Goal: Find specific page/section

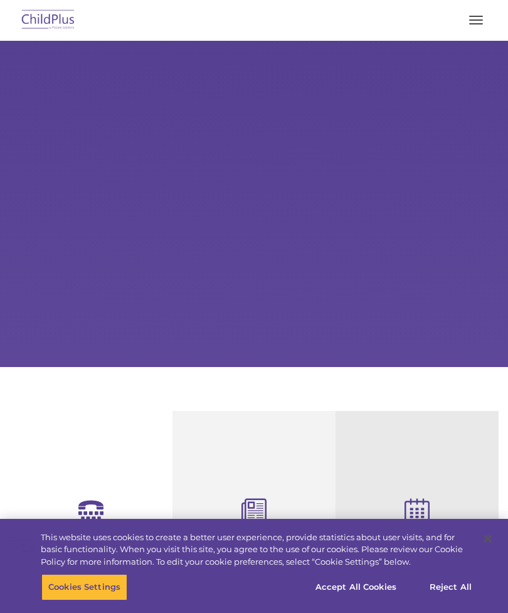
select select "MEDIUM"
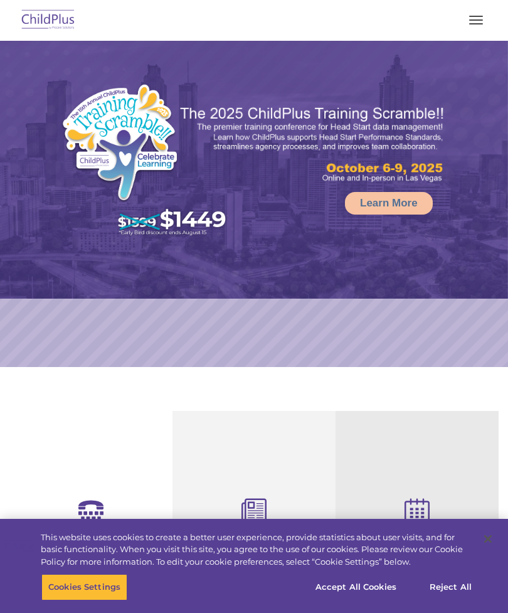
select select "MEDIUM"
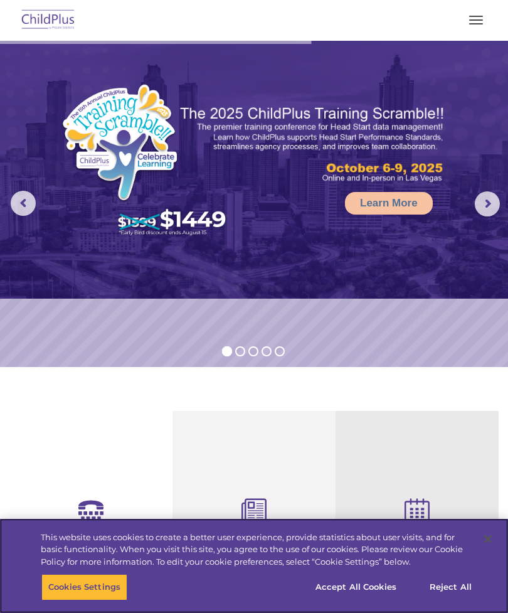
click at [460, 587] on button "Reject All" at bounding box center [450, 587] width 78 height 26
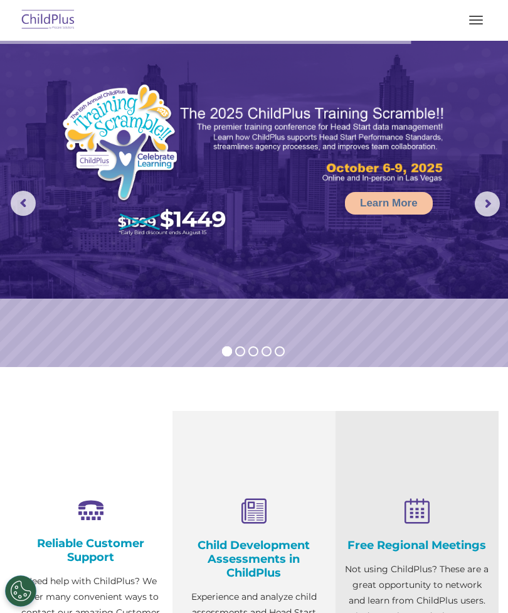
click at [35, 23] on img at bounding box center [48, 20] width 59 height 29
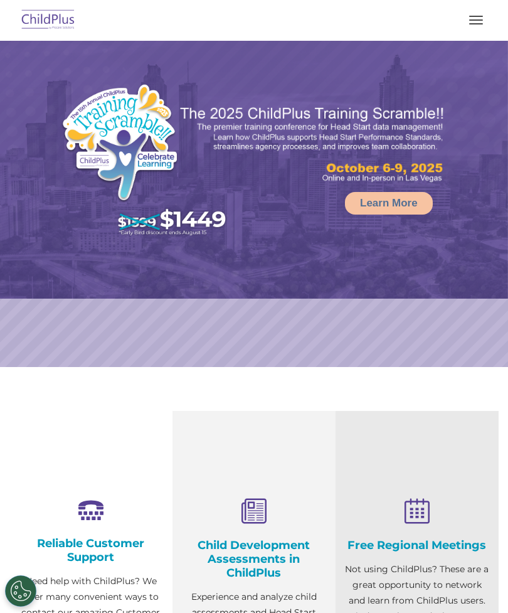
select select "MEDIUM"
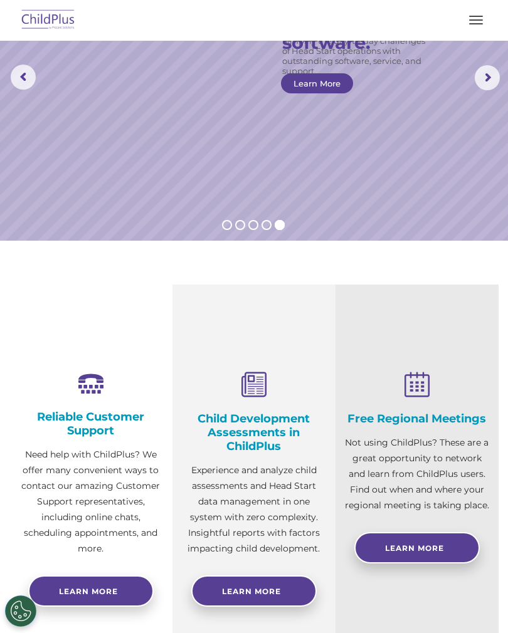
scroll to position [125, 0]
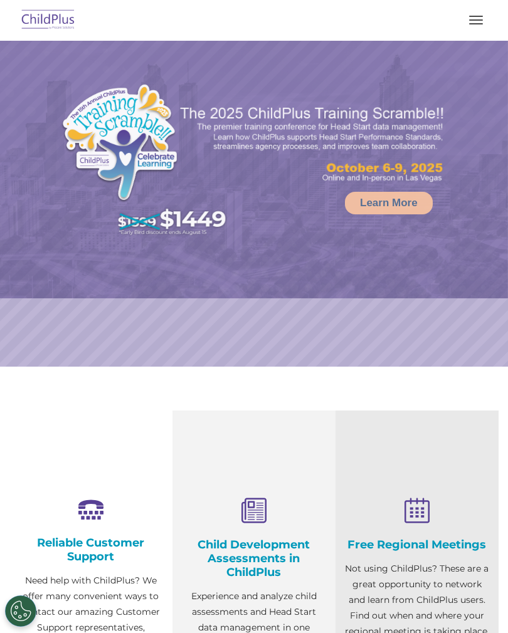
select select "MEDIUM"
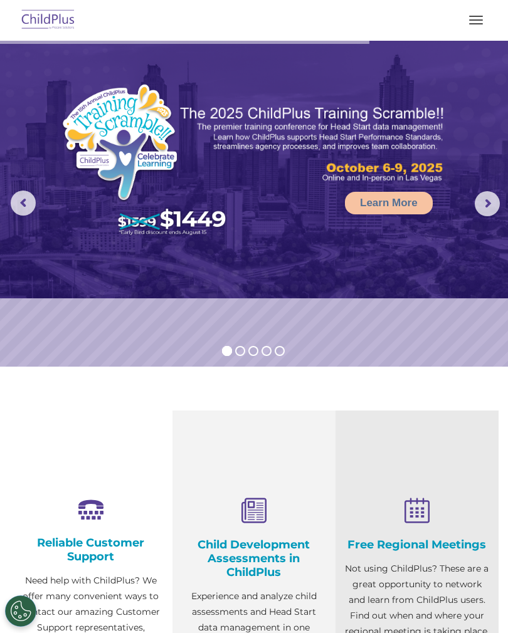
click at [265, 629] on p "Experience and analyze child assessments and Head Start data management in one …" at bounding box center [254, 636] width 144 height 94
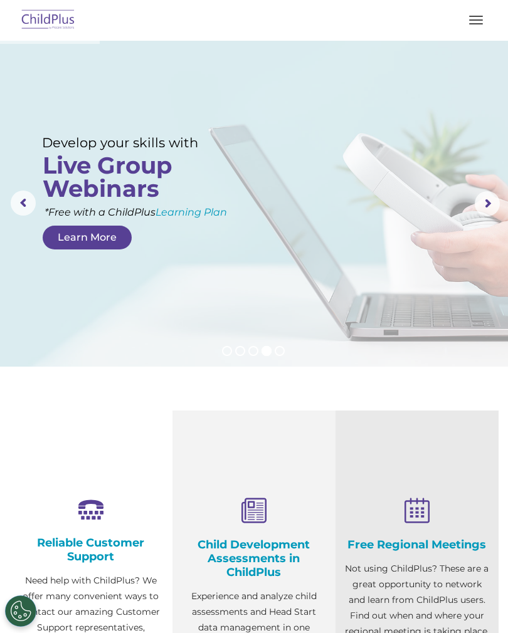
click at [506, 603] on div "Reliable Customer Support Need help with ChildPlus? We offer many convenient wa…" at bounding box center [254, 603] width 508 height 385
